Goal: Complete application form

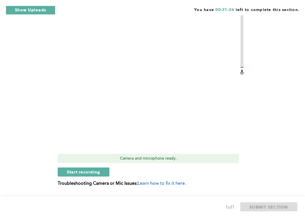
scroll to position [224, 0]
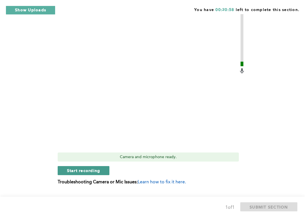
click at [67, 168] on span "Start recording" at bounding box center [83, 170] width 33 height 5
click at [71, 171] on span "Stop recording" at bounding box center [83, 170] width 33 height 5
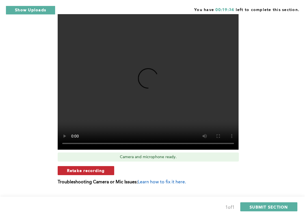
click at [111, 169] on button "Retake recording" at bounding box center [86, 170] width 57 height 9
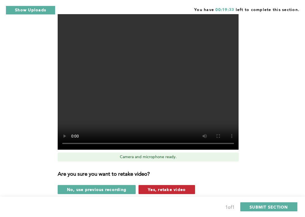
click at [168, 188] on span "Yes, retake video" at bounding box center [167, 189] width 38 height 5
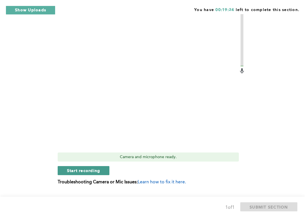
click at [67, 169] on span "Start recording" at bounding box center [83, 170] width 33 height 5
click at [72, 171] on span "Stop recording" at bounding box center [83, 170] width 33 height 5
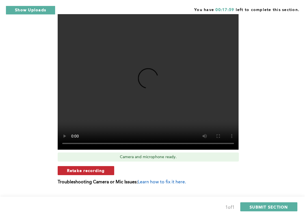
click at [107, 169] on button "Retake recording" at bounding box center [86, 170] width 57 height 9
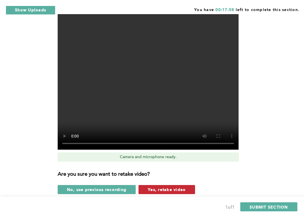
click at [158, 187] on span "Yes, retake video" at bounding box center [167, 189] width 38 height 5
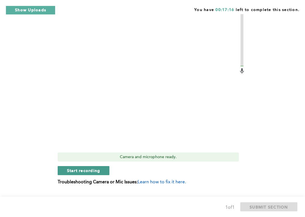
click at [63, 170] on button "Start recording" at bounding box center [84, 170] width 52 height 9
click at [63, 170] on button "Stop recording" at bounding box center [84, 170] width 52 height 9
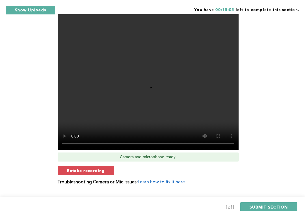
drag, startPoint x: 104, startPoint y: 142, endPoint x: 173, endPoint y: 140, distance: 69.1
click at [173, 140] on video at bounding box center [148, 82] width 181 height 136
drag, startPoint x: 173, startPoint y: 141, endPoint x: 212, endPoint y: 150, distance: 40.6
click at [212, 150] on div "Video Duration Remaining: 4:01 Camera and microphone ready. Retake recording Tr…" at bounding box center [152, 97] width 188 height 184
click at [265, 209] on span "SUBMIT SECTION" at bounding box center [269, 206] width 38 height 5
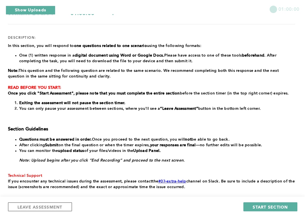
scroll to position [100, 0]
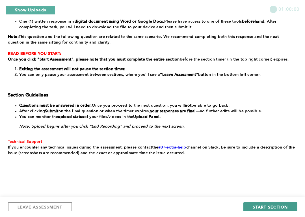
click at [280, 207] on span "START SECTION" at bounding box center [270, 206] width 35 height 5
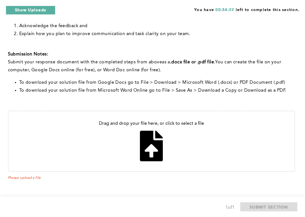
scroll to position [142, 0]
click at [156, 143] on input "file" at bounding box center [151, 141] width 286 height 60
click at [162, 146] on input "file" at bounding box center [151, 141] width 286 height 60
click at [158, 157] on input "file" at bounding box center [151, 141] width 286 height 60
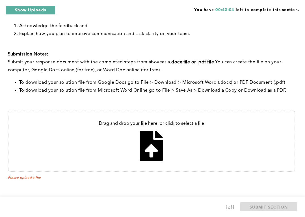
click at [144, 152] on input "file" at bounding box center [151, 141] width 286 height 60
type input "C:\fakepath\Manager Feedback.docx"
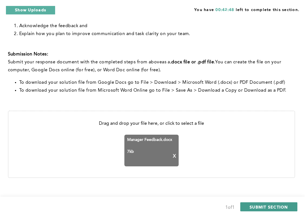
click at [269, 207] on span "SUBMIT SECTION" at bounding box center [269, 206] width 38 height 5
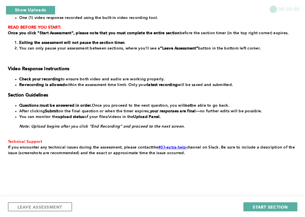
scroll to position [104, 0]
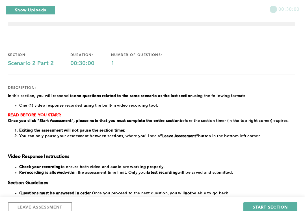
scroll to position [-3, 0]
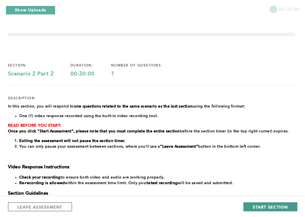
click at [278, 209] on span "START SECTION" at bounding box center [270, 206] width 35 height 5
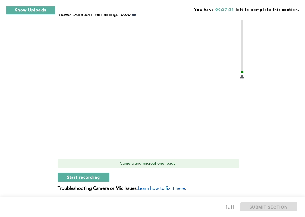
scroll to position [258, 0]
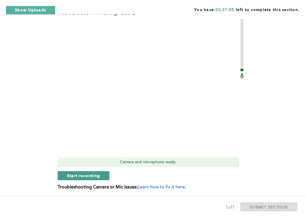
click at [62, 173] on button "Start recording" at bounding box center [84, 175] width 52 height 9
click at [70, 174] on span "Stop recording" at bounding box center [83, 175] width 33 height 5
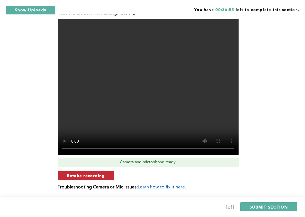
click at [109, 176] on button "Retake recording" at bounding box center [86, 175] width 57 height 9
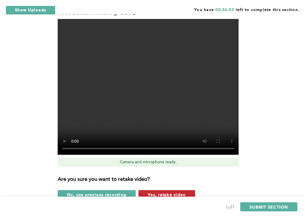
click at [155, 190] on button "Yes, retake video" at bounding box center [167, 194] width 57 height 9
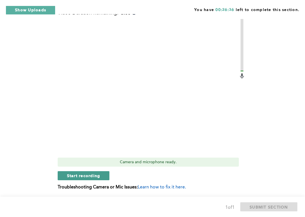
click at [63, 172] on button "Start recording" at bounding box center [84, 175] width 52 height 9
click at [84, 177] on span "Stop recording" at bounding box center [83, 175] width 33 height 5
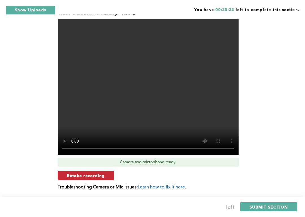
click at [93, 174] on span "Retake recording" at bounding box center [86, 175] width 38 height 5
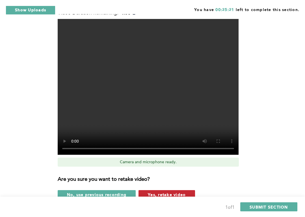
click at [164, 192] on span "Yes, retake video" at bounding box center [167, 194] width 38 height 5
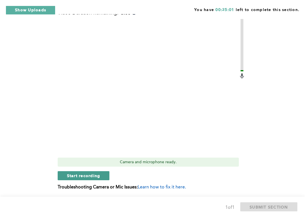
click at [62, 174] on button "Start recording" at bounding box center [84, 175] width 52 height 9
click at [56, 171] on div "This question is related to the previous. Previous Context: You are a team lead…" at bounding box center [152, 2] width 288 height 392
click at [78, 174] on span "Stop recording" at bounding box center [83, 175] width 33 height 5
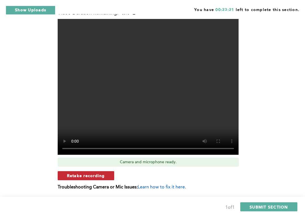
click at [109, 175] on button "Retake recording" at bounding box center [86, 175] width 57 height 9
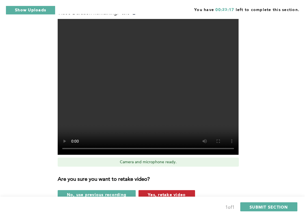
click at [161, 193] on span "Yes, retake video" at bounding box center [167, 194] width 38 height 5
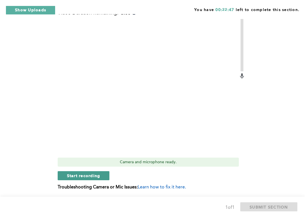
click at [106, 174] on button "Start recording" at bounding box center [84, 175] width 52 height 9
click at [100, 173] on span "Stop recording" at bounding box center [83, 175] width 33 height 5
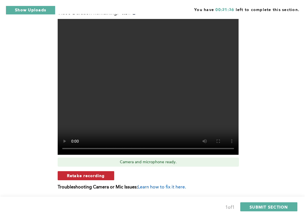
click at [107, 175] on button "Retake recording" at bounding box center [86, 175] width 57 height 9
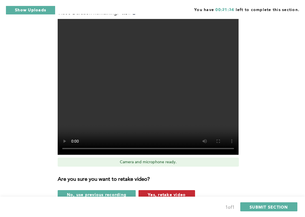
click at [161, 190] on button "Yes, retake video" at bounding box center [167, 194] width 57 height 9
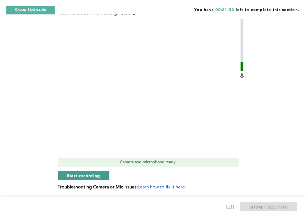
click at [107, 176] on button "Start recording" at bounding box center [84, 175] width 52 height 9
click at [107, 176] on button "Stop recording" at bounding box center [84, 175] width 52 height 9
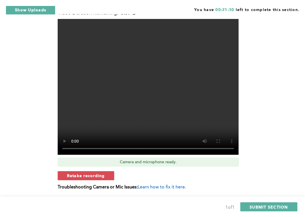
click at [107, 176] on button "Retake recording" at bounding box center [86, 175] width 57 height 9
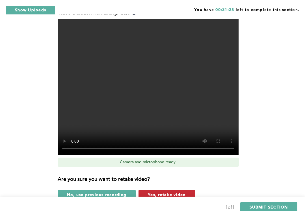
click at [160, 194] on span "Yes, retake video" at bounding box center [167, 194] width 38 height 5
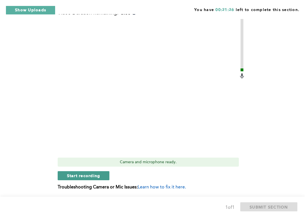
click at [96, 177] on span "Start recording" at bounding box center [83, 175] width 33 height 5
click at [96, 177] on span "Stop recording" at bounding box center [83, 175] width 33 height 5
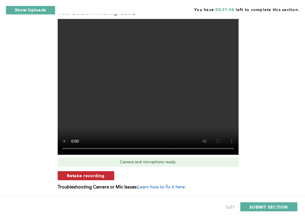
click at [104, 176] on span "Retake recording" at bounding box center [86, 175] width 38 height 5
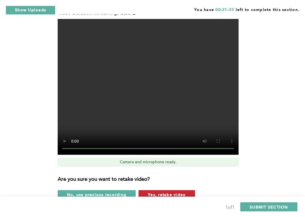
click at [165, 193] on span "Yes, retake video" at bounding box center [167, 194] width 38 height 5
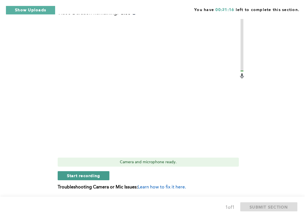
click at [98, 175] on span "Start recording" at bounding box center [83, 175] width 33 height 5
click at [105, 171] on div "Video Duration Remaining: 5:28 Camera and microphone ready. Stop recording Trou…" at bounding box center [152, 102] width 188 height 184
click at [106, 173] on button "Stop recording" at bounding box center [84, 175] width 52 height 9
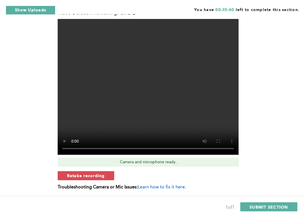
click at [105, 173] on span "Retake recording" at bounding box center [86, 175] width 38 height 5
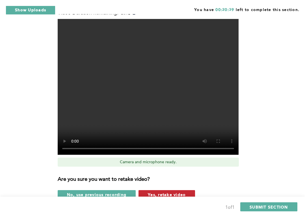
click at [166, 190] on button "Yes, retake video" at bounding box center [167, 194] width 57 height 9
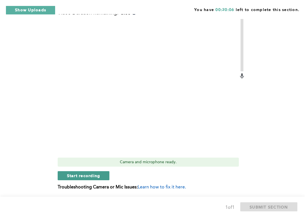
click at [108, 176] on button "Start recording" at bounding box center [84, 175] width 52 height 9
click at [105, 174] on button "Stop recording" at bounding box center [84, 175] width 52 height 9
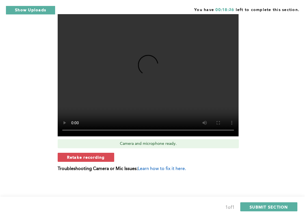
scroll to position [276, 0]
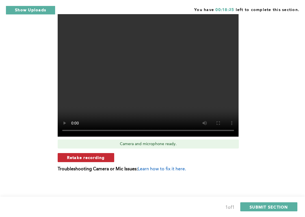
click at [101, 155] on span "Retake recording" at bounding box center [86, 157] width 38 height 5
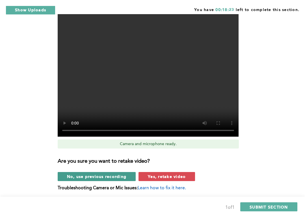
click at [122, 178] on span "No, use previous recording" at bounding box center [97, 176] width 60 height 5
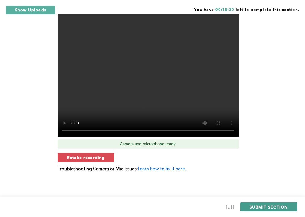
click at [259, 205] on span "SUBMIT SECTION" at bounding box center [269, 206] width 38 height 5
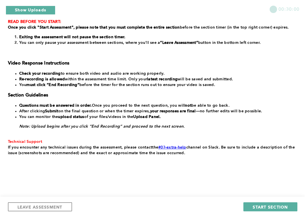
scroll to position [110, 0]
click at [277, 205] on span "START SECTION" at bounding box center [270, 206] width 35 height 5
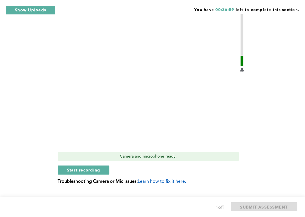
scroll to position [161, 0]
click at [107, 165] on button "Start recording" at bounding box center [84, 169] width 52 height 9
click at [107, 165] on button "Stop recording" at bounding box center [84, 169] width 52 height 9
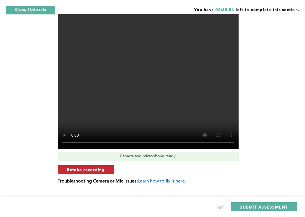
click at [112, 165] on button "Retake recording" at bounding box center [86, 169] width 57 height 9
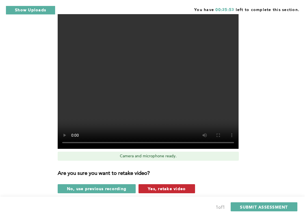
click at [173, 186] on span "Yes, retake video" at bounding box center [167, 188] width 38 height 5
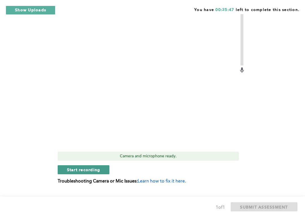
click at [90, 165] on button "Start recording" at bounding box center [84, 169] width 52 height 9
click at [73, 186] on div "Q1 Context: You frequently have to coordinate with a team member, Becca, who wo…" at bounding box center [153, 34] width 290 height 325
click at [110, 165] on button "Stop recording" at bounding box center [84, 169] width 52 height 9
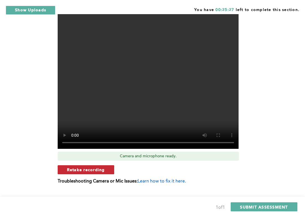
click at [114, 165] on button "Retake recording" at bounding box center [86, 169] width 57 height 9
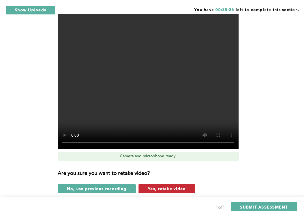
click at [159, 186] on span "Yes, retake video" at bounding box center [167, 188] width 38 height 5
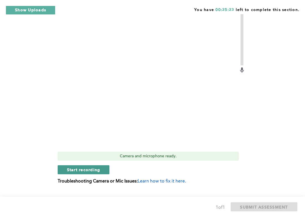
click at [110, 165] on button "Start recording" at bounding box center [84, 169] width 52 height 9
click at [110, 165] on button "Stop recording" at bounding box center [84, 169] width 52 height 9
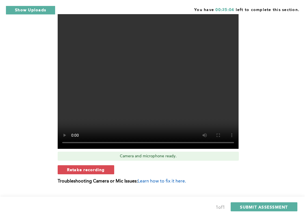
click at [110, 165] on button "Retake recording" at bounding box center [86, 169] width 57 height 9
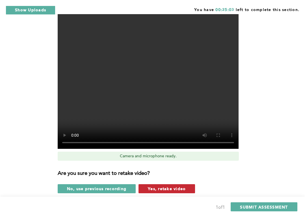
click at [151, 186] on span "Yes, retake video" at bounding box center [167, 188] width 38 height 5
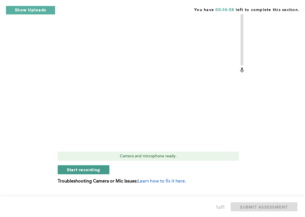
click at [108, 165] on button "Start recording" at bounding box center [84, 169] width 52 height 9
click at [108, 165] on button "Stop recording" at bounding box center [84, 169] width 52 height 9
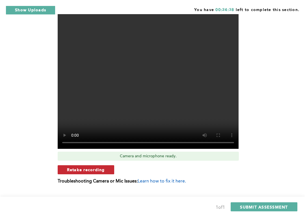
click at [114, 165] on button "Retake recording" at bounding box center [86, 169] width 57 height 9
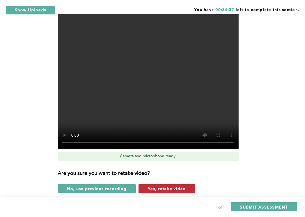
click at [156, 186] on span "Yes, retake video" at bounding box center [167, 188] width 38 height 5
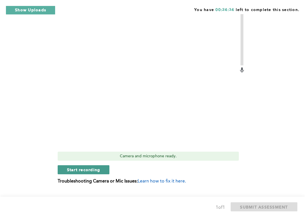
click at [109, 165] on button "Start recording" at bounding box center [84, 169] width 52 height 9
click at [109, 165] on button "Stop recording" at bounding box center [84, 169] width 52 height 9
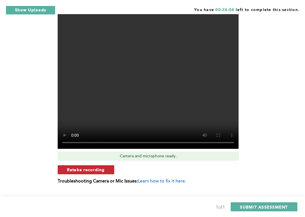
click at [111, 165] on button "Retake recording" at bounding box center [86, 169] width 57 height 9
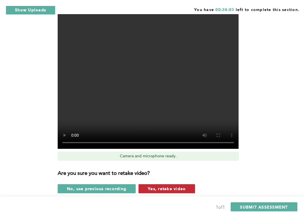
click at [182, 186] on span "Yes, retake video" at bounding box center [167, 188] width 38 height 5
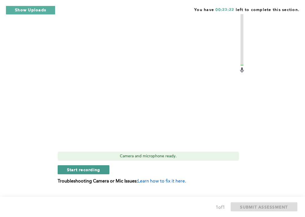
click at [107, 165] on button "Start recording" at bounding box center [84, 169] width 52 height 9
click at [106, 165] on button "Stop recording" at bounding box center [84, 169] width 52 height 9
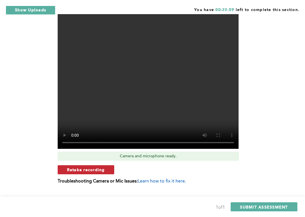
click at [114, 165] on button "Retake recording" at bounding box center [86, 169] width 57 height 9
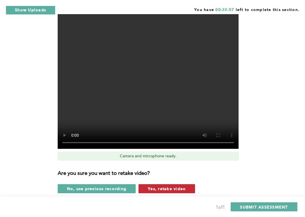
click at [159, 186] on span "Yes, retake video" at bounding box center [167, 188] width 38 height 5
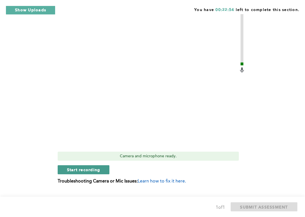
click at [105, 165] on button "Start recording" at bounding box center [84, 169] width 52 height 9
click at [106, 165] on button "Stop recording" at bounding box center [84, 169] width 52 height 9
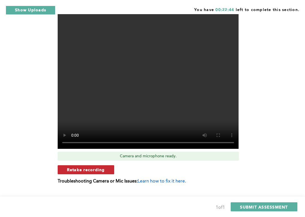
click at [112, 165] on button "Retake recording" at bounding box center [86, 169] width 57 height 9
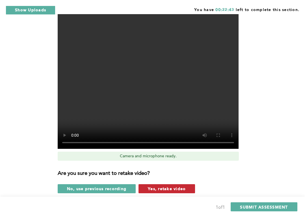
click at [150, 184] on button "Yes, retake video" at bounding box center [167, 188] width 57 height 9
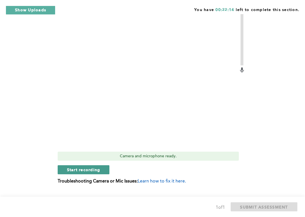
click at [108, 165] on button "Start recording" at bounding box center [84, 169] width 52 height 9
click at [107, 165] on button "Stop recording" at bounding box center [84, 169] width 52 height 9
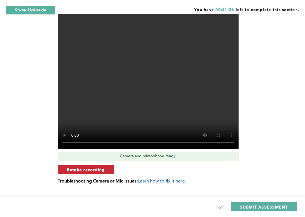
click at [113, 165] on button "Retake recording" at bounding box center [86, 169] width 57 height 9
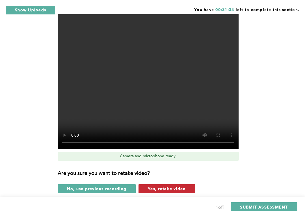
click at [153, 186] on span "Yes, retake video" at bounding box center [167, 188] width 38 height 5
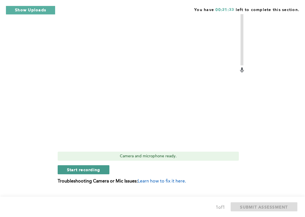
click at [108, 165] on button "Start recording" at bounding box center [84, 169] width 52 height 9
click at [100, 167] on span "Stop recording" at bounding box center [83, 169] width 33 height 5
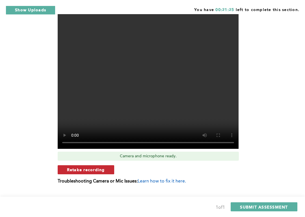
click at [113, 165] on button "Retake recording" at bounding box center [86, 169] width 57 height 9
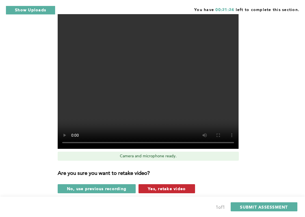
click at [156, 186] on span "Yes, retake video" at bounding box center [167, 188] width 38 height 5
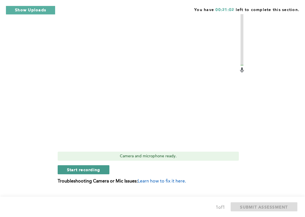
click at [106, 165] on button "Start recording" at bounding box center [84, 169] width 52 height 9
click at [105, 165] on button "Stop recording" at bounding box center [84, 169] width 52 height 9
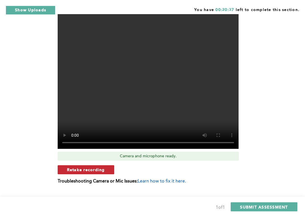
click at [112, 165] on button "Retake recording" at bounding box center [86, 169] width 57 height 9
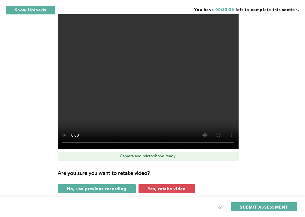
click at [157, 186] on span "Yes, retake video" at bounding box center [167, 188] width 38 height 5
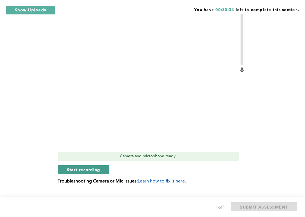
click at [110, 165] on button "Start recording" at bounding box center [84, 169] width 52 height 9
click at [110, 165] on button "Stop recording" at bounding box center [84, 169] width 52 height 9
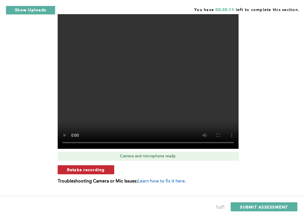
click at [112, 165] on button "Retake recording" at bounding box center [86, 169] width 57 height 9
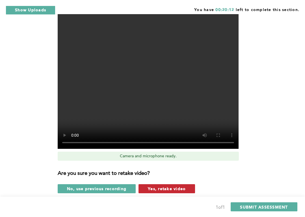
click at [166, 186] on span "Yes, retake video" at bounding box center [167, 188] width 38 height 5
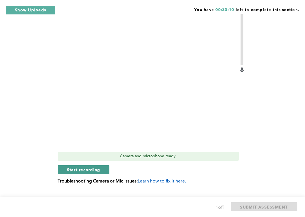
click at [108, 165] on button "Start recording" at bounding box center [84, 169] width 52 height 9
click at [108, 165] on button "Stop recording" at bounding box center [84, 169] width 52 height 9
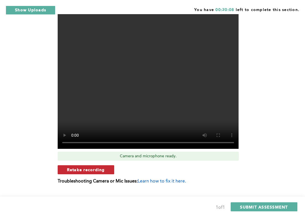
click at [114, 165] on button "Retake recording" at bounding box center [86, 169] width 57 height 9
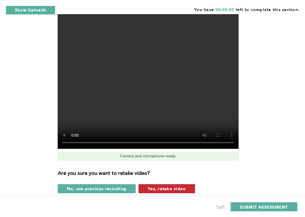
click at [153, 184] on button "Yes, retake video" at bounding box center [167, 188] width 57 height 9
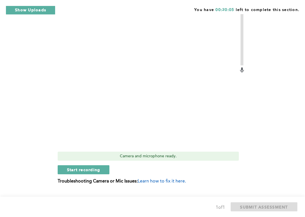
click at [99, 157] on div "Video Duration Remaining: 6:00 Camera and microphone ready. Start recording Tro…" at bounding box center [152, 96] width 188 height 184
click at [110, 165] on button "Start recording" at bounding box center [84, 169] width 52 height 9
click at [110, 165] on button "Stop recording" at bounding box center [84, 169] width 52 height 9
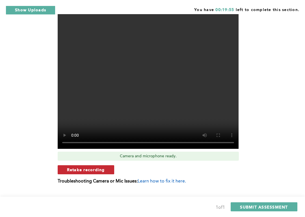
click at [107, 165] on button "Retake recording" at bounding box center [86, 169] width 57 height 9
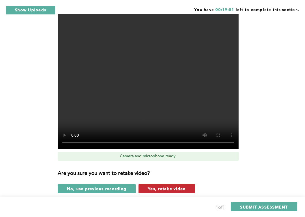
click at [152, 186] on span "Yes, retake video" at bounding box center [167, 188] width 38 height 5
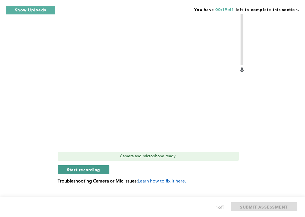
click at [102, 165] on button "Start recording" at bounding box center [84, 169] width 52 height 9
click at [102, 165] on button "Stop recording" at bounding box center [84, 169] width 52 height 9
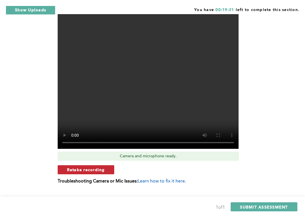
click at [114, 165] on button "Retake recording" at bounding box center [86, 169] width 57 height 9
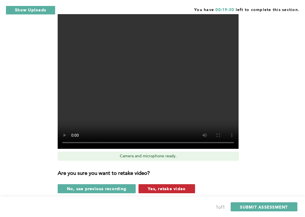
click at [157, 186] on span "Yes, retake video" at bounding box center [167, 188] width 38 height 5
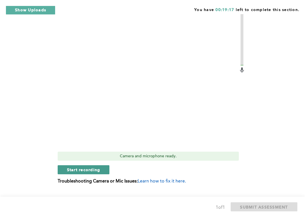
click at [107, 165] on button "Start recording" at bounding box center [84, 169] width 52 height 9
click at [108, 165] on button "Stop recording" at bounding box center [84, 169] width 52 height 9
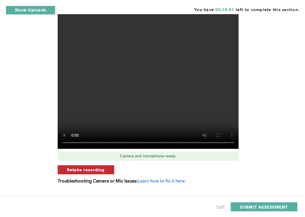
click at [113, 165] on button "Retake recording" at bounding box center [86, 169] width 57 height 9
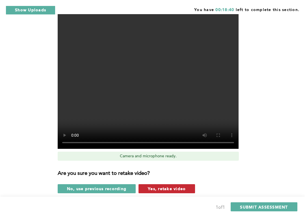
click at [160, 184] on button "Yes, retake video" at bounding box center [167, 188] width 57 height 9
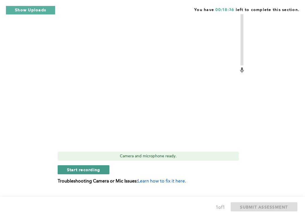
click at [106, 165] on button "Start recording" at bounding box center [84, 169] width 52 height 9
click at [105, 165] on button "Stop recording" at bounding box center [84, 169] width 52 height 9
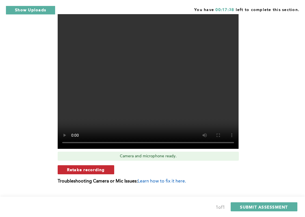
click at [112, 165] on button "Retake recording" at bounding box center [86, 169] width 57 height 9
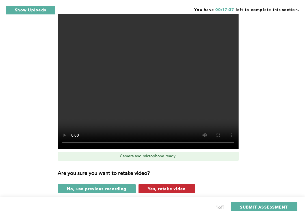
click at [165, 186] on span "Yes, retake video" at bounding box center [167, 188] width 38 height 5
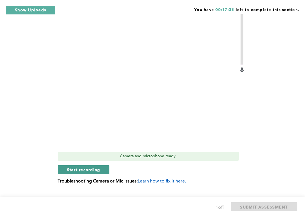
click at [110, 165] on button "Start recording" at bounding box center [84, 169] width 52 height 9
click at [107, 165] on button "Stop recording" at bounding box center [84, 169] width 52 height 9
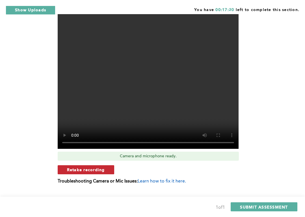
click at [112, 165] on button "Retake recording" at bounding box center [86, 169] width 57 height 9
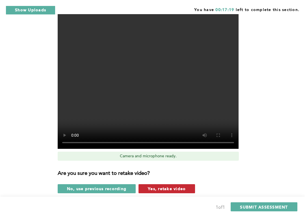
click at [154, 186] on span "Yes, retake video" at bounding box center [167, 188] width 38 height 5
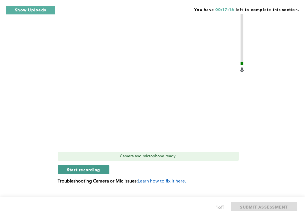
click at [108, 165] on button "Start recording" at bounding box center [84, 169] width 52 height 9
click at [108, 165] on button "Stop recording" at bounding box center [84, 169] width 52 height 9
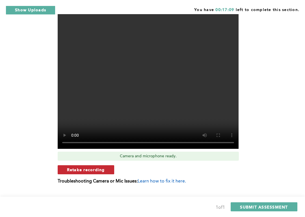
click at [113, 165] on button "Retake recording" at bounding box center [86, 169] width 57 height 9
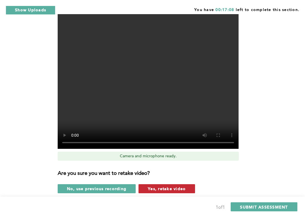
click at [156, 186] on span "Yes, retake video" at bounding box center [167, 188] width 38 height 5
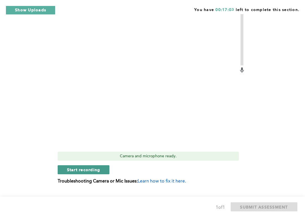
click at [106, 165] on button "Start recording" at bounding box center [84, 169] width 52 height 9
click at [107, 165] on button "Stop recording" at bounding box center [84, 169] width 52 height 9
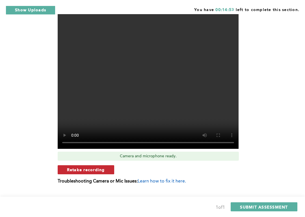
click at [112, 165] on button "Retake recording" at bounding box center [86, 169] width 57 height 9
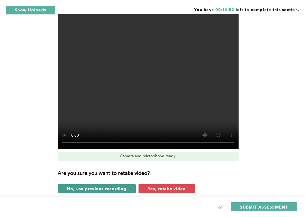
click at [125, 186] on span "No, use previous recording" at bounding box center [97, 188] width 60 height 5
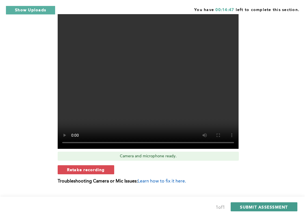
click at [252, 205] on span "SUBMIT ASSESSMENT" at bounding box center [264, 206] width 48 height 5
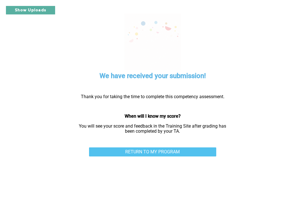
click at [144, 151] on link "RETURN TO MY PROGRAM" at bounding box center [152, 151] width 127 height 9
